Goal: Task Accomplishment & Management: Complete application form

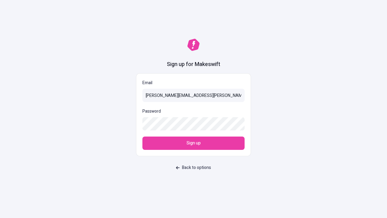
type input "[PERSON_NAME][EMAIL_ADDRESS][PERSON_NAME][DOMAIN_NAME]"
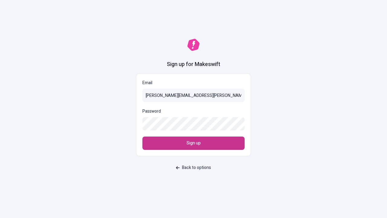
click at [194, 143] on span "Sign up" at bounding box center [194, 143] width 14 height 7
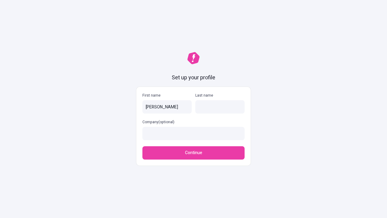
type input "Dixie"
type input "Greenholt"
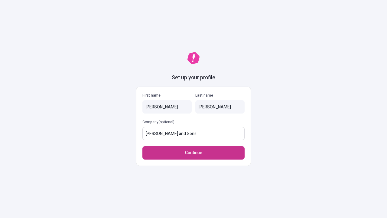
type input "Schowalter and Sons"
click at [194, 149] on span "Continue" at bounding box center [193, 152] width 17 height 7
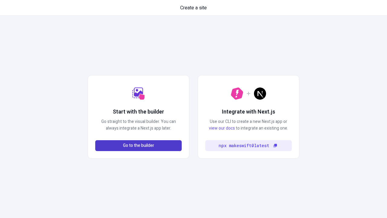
click at [139, 146] on span "Go to the builder" at bounding box center [138, 145] width 31 height 7
